Goal: Task Accomplishment & Management: Use online tool/utility

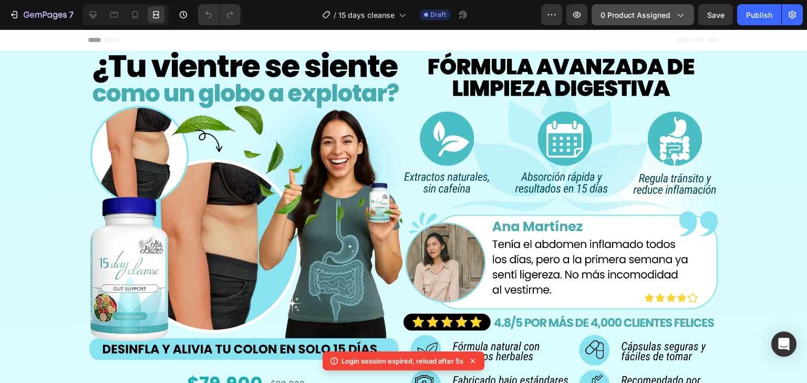
click at [654, 13] on span "0 product assigned" at bounding box center [636, 14] width 70 height 11
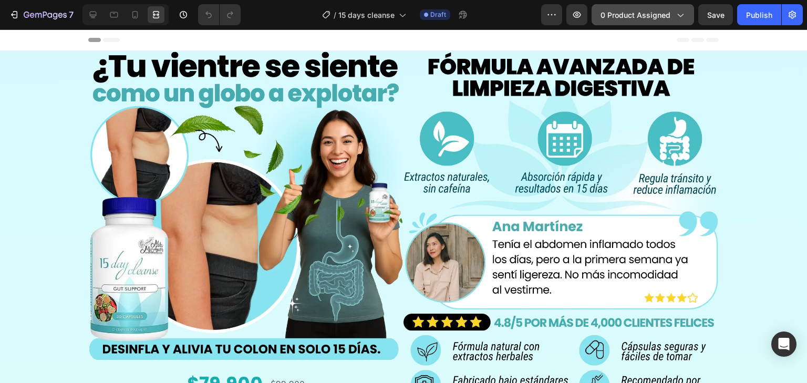
click at [603, 24] on button "0 product assigned" at bounding box center [643, 14] width 102 height 21
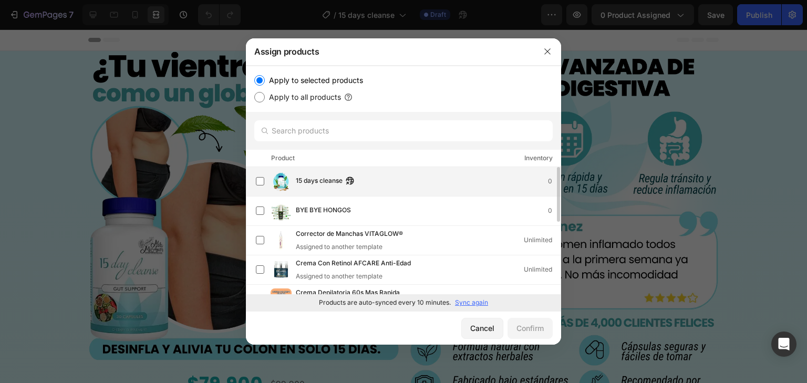
click at [362, 181] on div "15 days cleanse 0" at bounding box center [428, 182] width 265 height 12
click at [533, 333] on div "Confirm" at bounding box center [530, 328] width 27 height 11
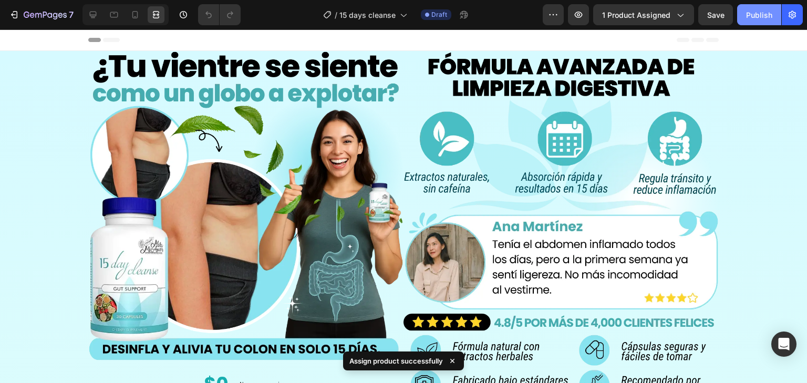
click at [768, 16] on div "Publish" at bounding box center [759, 14] width 26 height 11
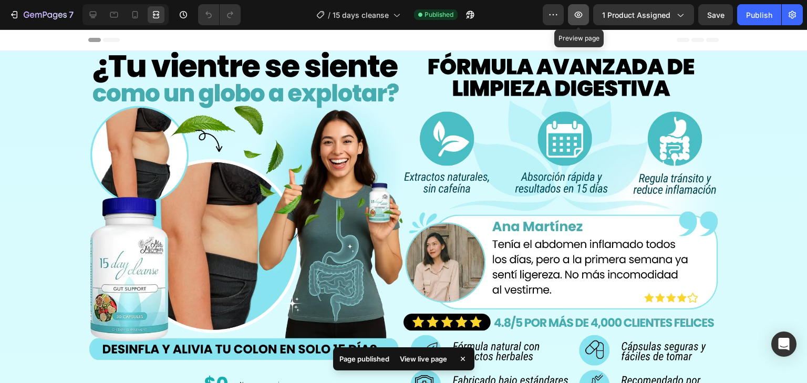
click at [583, 15] on icon "button" at bounding box center [579, 15] width 8 height 6
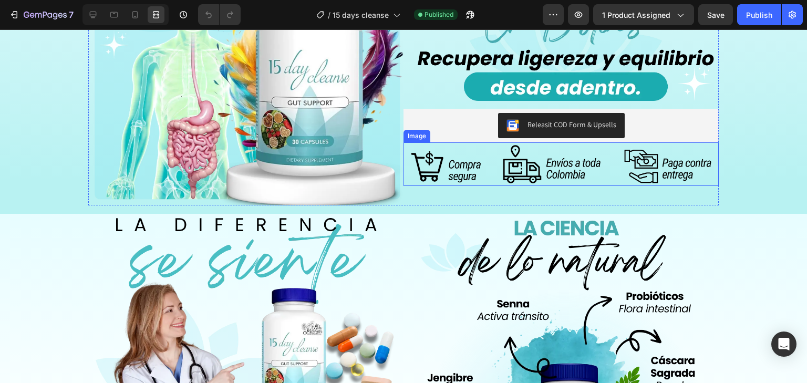
scroll to position [981, 0]
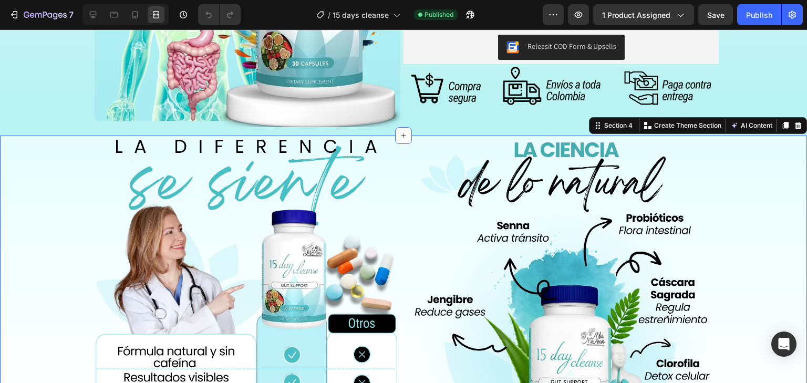
click at [48, 173] on div "Image Image Row Row Releasit COD Form & Upsells Releasit COD Form & Upsells Pro…" at bounding box center [403, 358] width 807 height 444
click at [156, 19] on icon at bounding box center [156, 14] width 11 height 11
click at [114, 11] on icon at bounding box center [114, 14] width 11 height 11
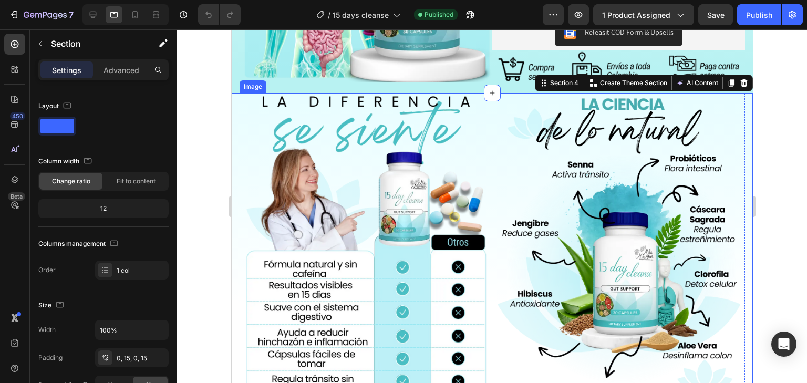
scroll to position [744, 0]
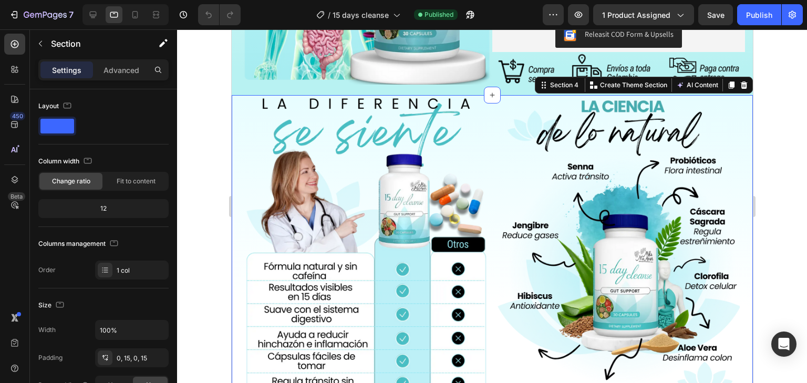
click at [212, 198] on div at bounding box center [492, 206] width 630 height 354
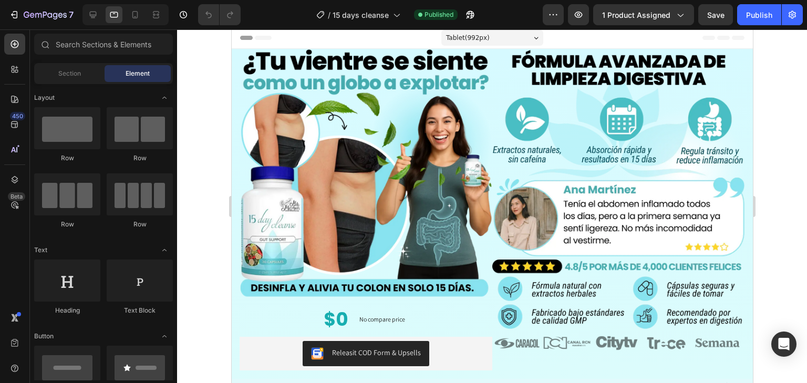
scroll to position [0, 0]
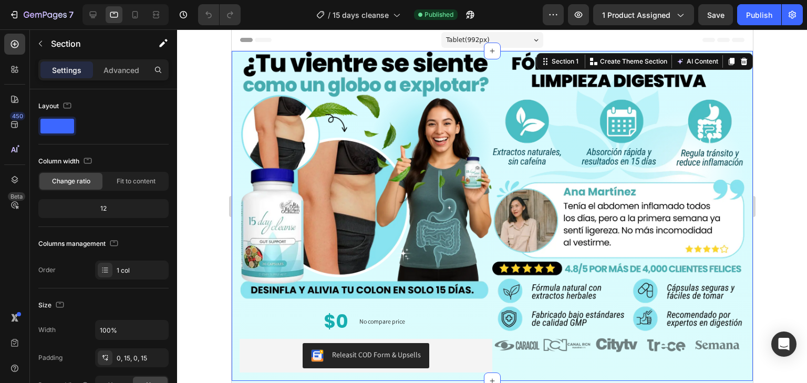
click at [234, 56] on div "Image $0 Product Price Product Price No compare price Product Price Row Releasi…" at bounding box center [491, 216] width 521 height 330
click at [545, 59] on div "Section 1" at bounding box center [561, 61] width 44 height 13
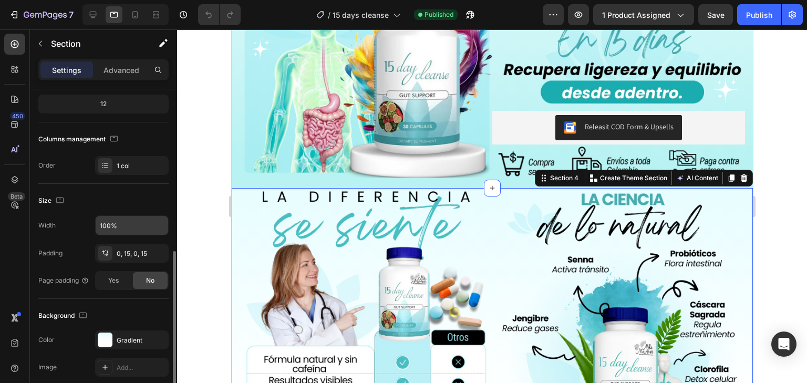
scroll to position [209, 0]
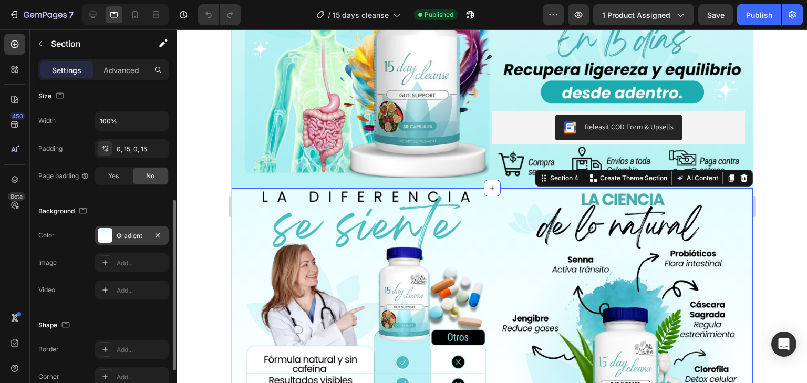
click at [122, 233] on div "Gradient" at bounding box center [132, 235] width 30 height 9
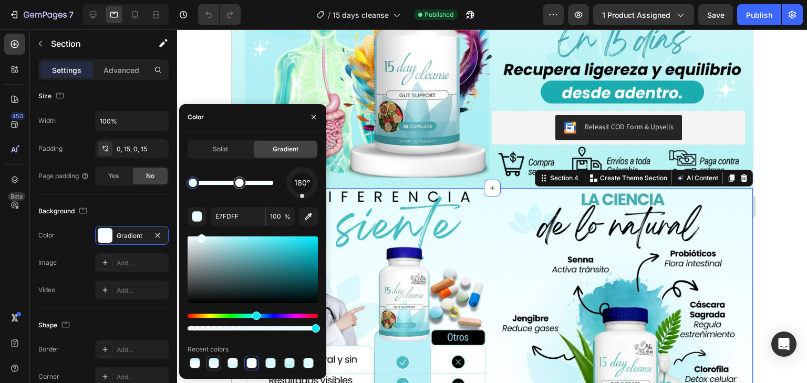
click at [214, 366] on div at bounding box center [214, 363] width 11 height 11
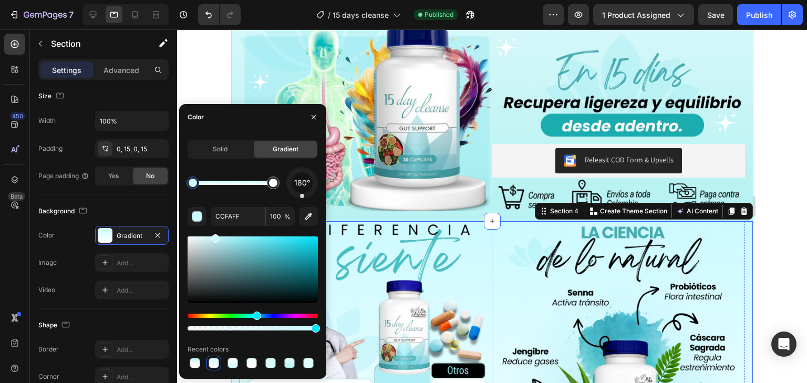
scroll to position [736, 0]
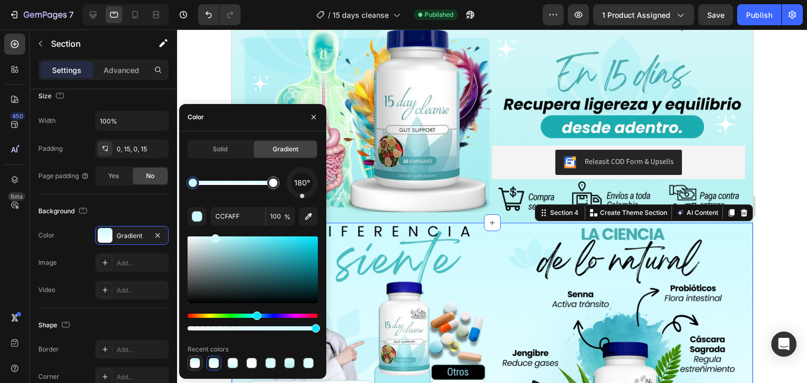
click at [190, 363] on div at bounding box center [195, 363] width 11 height 11
type input "BAF2F2"
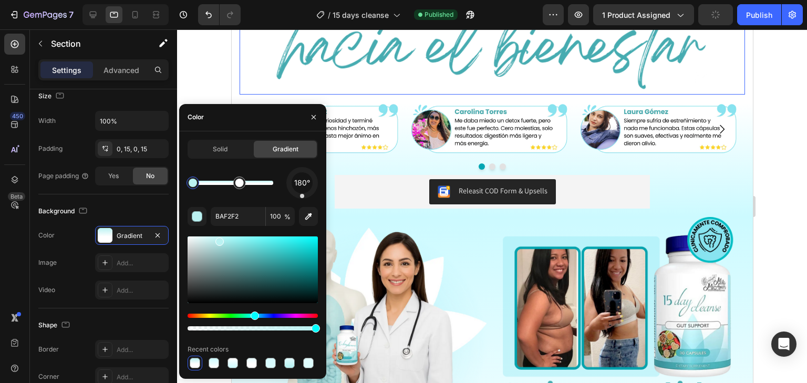
scroll to position [1366, 0]
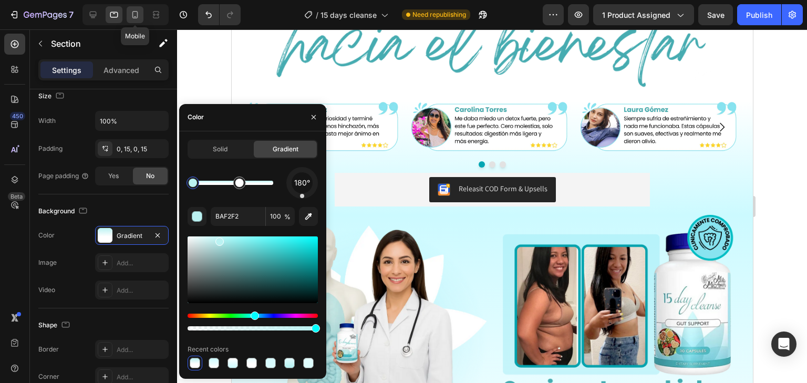
click at [130, 21] on div at bounding box center [135, 14] width 17 height 17
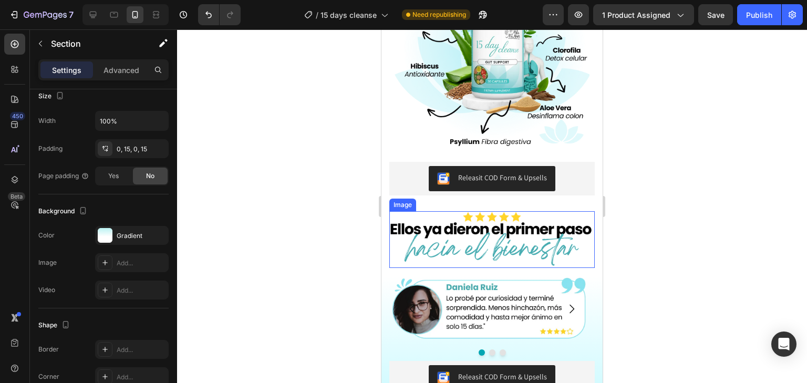
scroll to position [1486, 0]
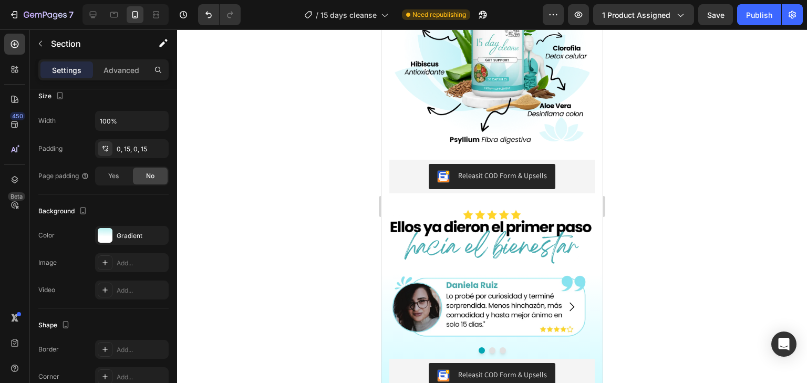
click at [628, 252] on div at bounding box center [492, 206] width 630 height 354
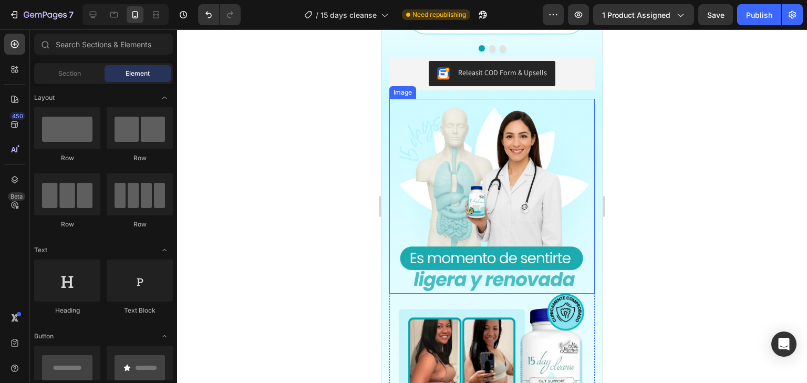
scroll to position [1801, 0]
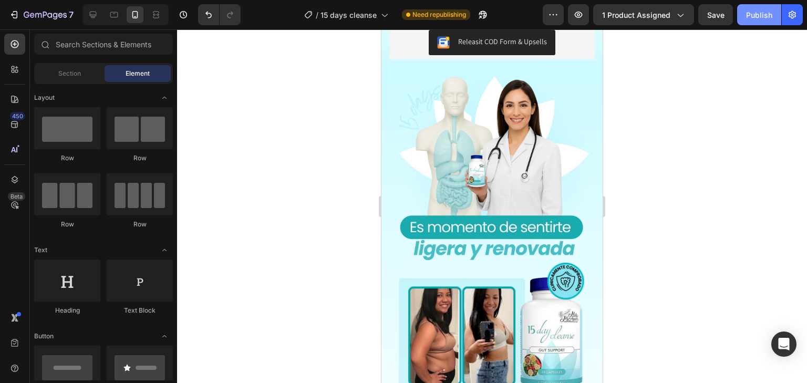
click at [755, 8] on button "Publish" at bounding box center [759, 14] width 44 height 21
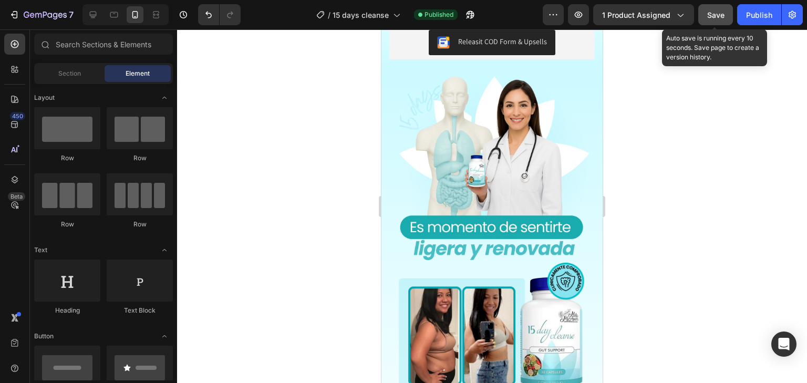
click at [730, 14] on button "Save" at bounding box center [715, 14] width 35 height 21
